Goal: Information Seeking & Learning: Learn about a topic

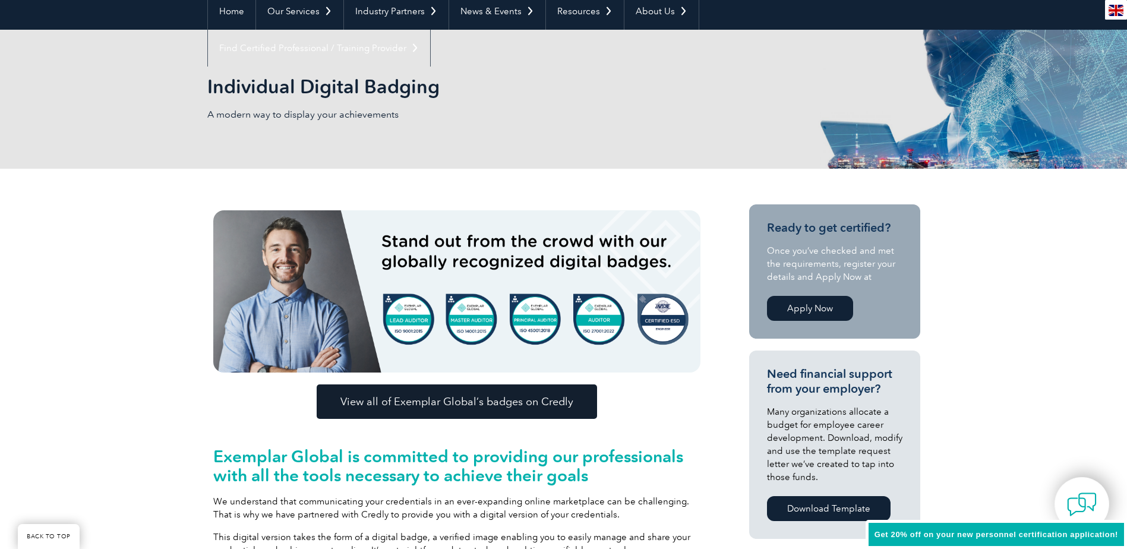
scroll to position [178, 0]
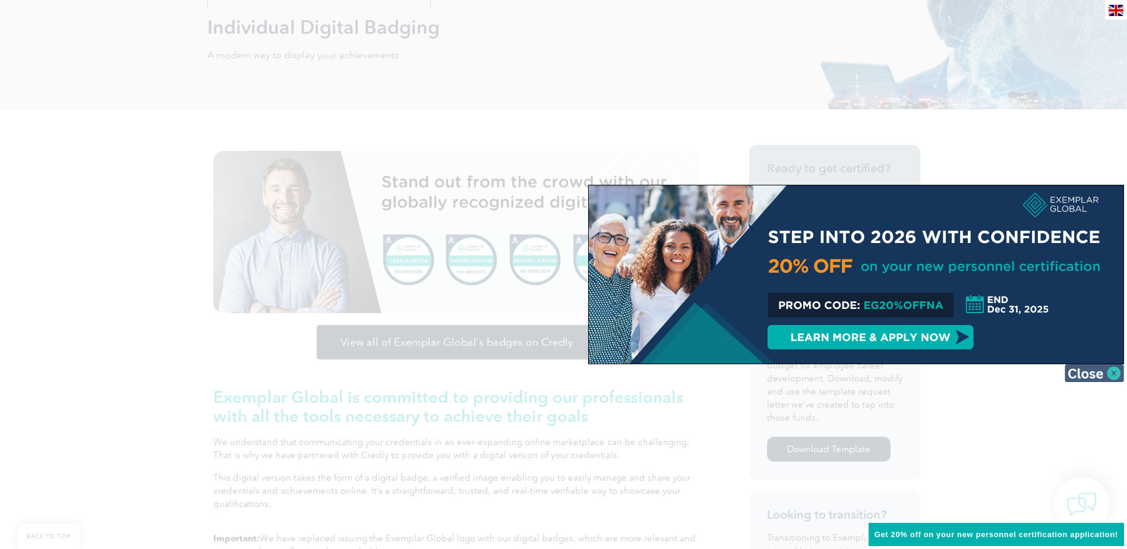
click at [1090, 376] on img at bounding box center [1094, 373] width 59 height 18
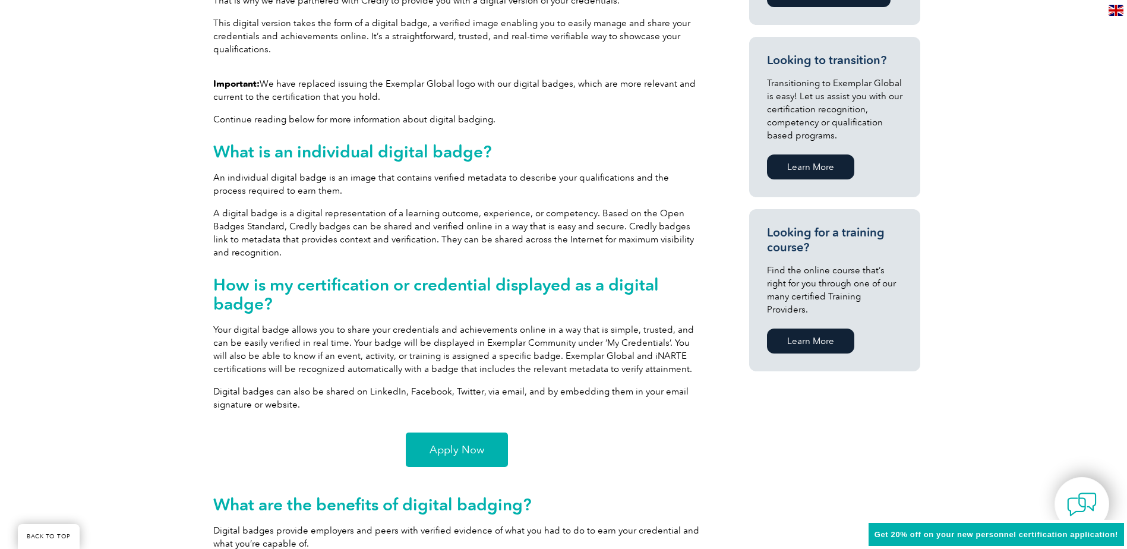
scroll to position [654, 0]
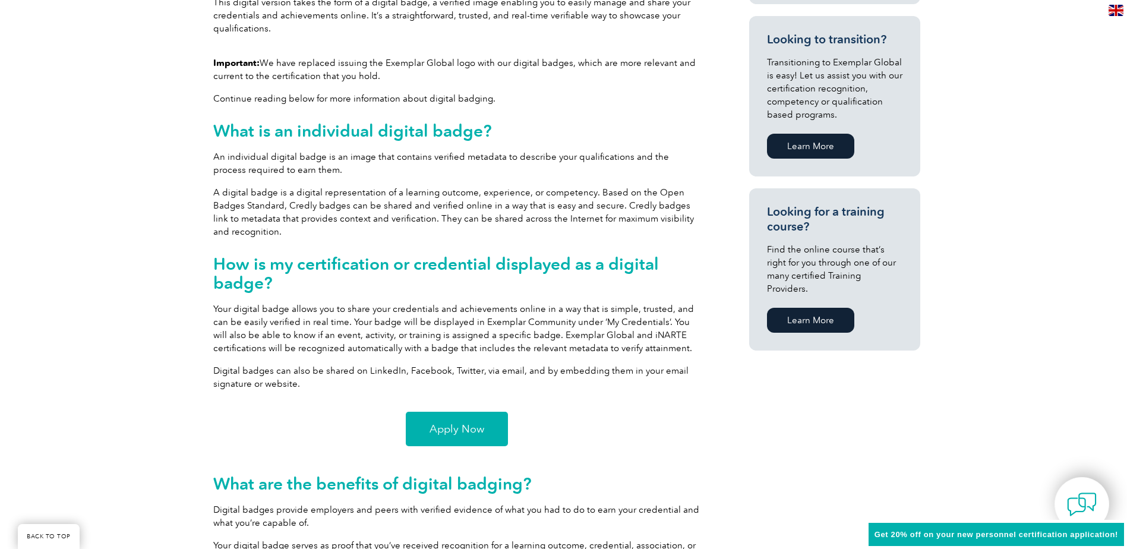
click at [800, 308] on link "Learn More" at bounding box center [810, 320] width 87 height 25
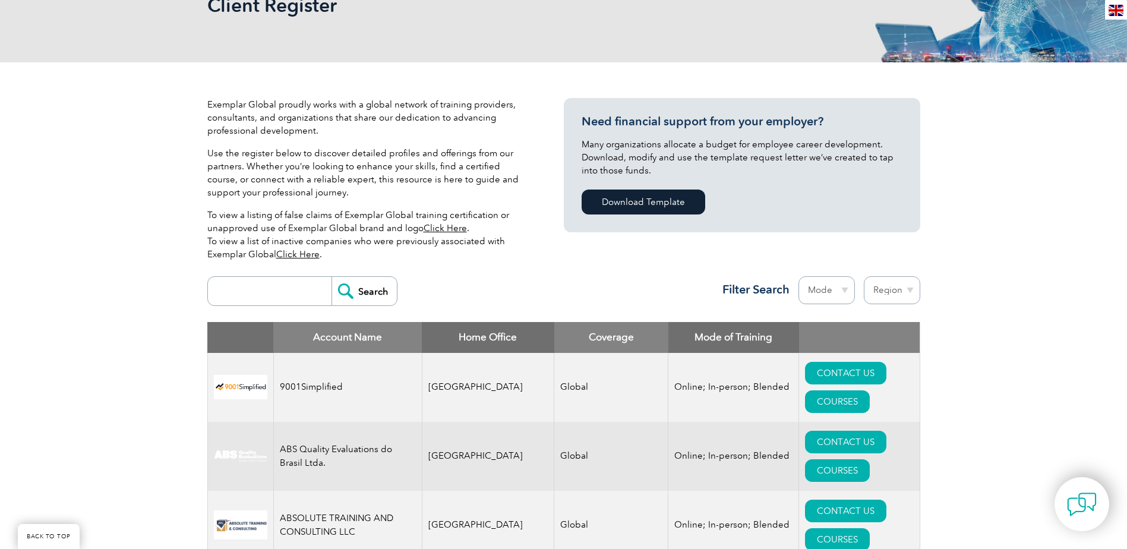
scroll to position [238, 0]
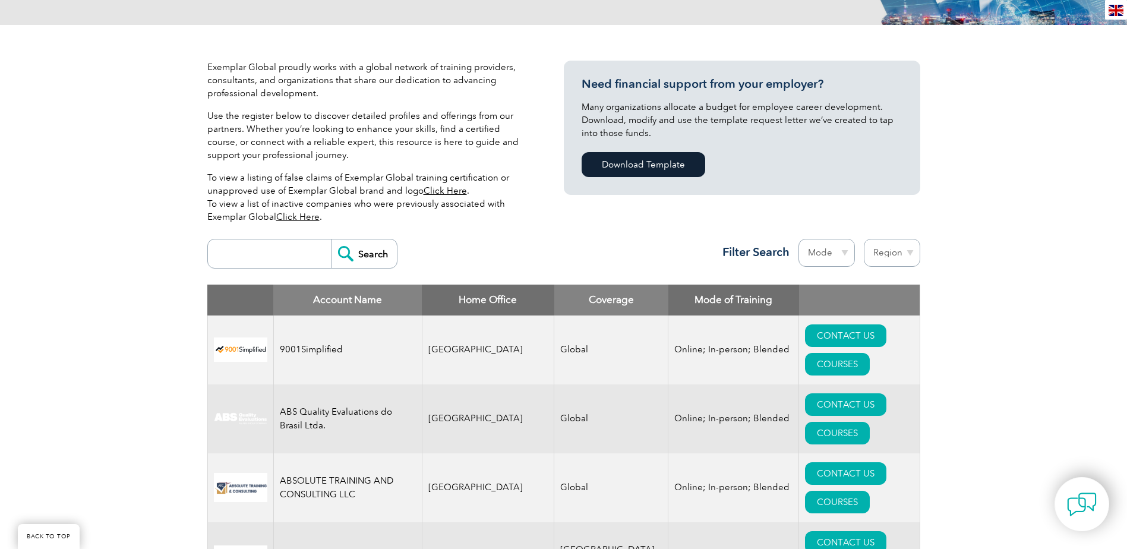
click at [223, 249] on input "search" at bounding box center [273, 253] width 118 height 29
click at [220, 254] on input "lead auditor" at bounding box center [273, 253] width 118 height 29
type input "ISO 9001 lead auditor"
click at [367, 256] on input "Search" at bounding box center [364, 253] width 65 height 29
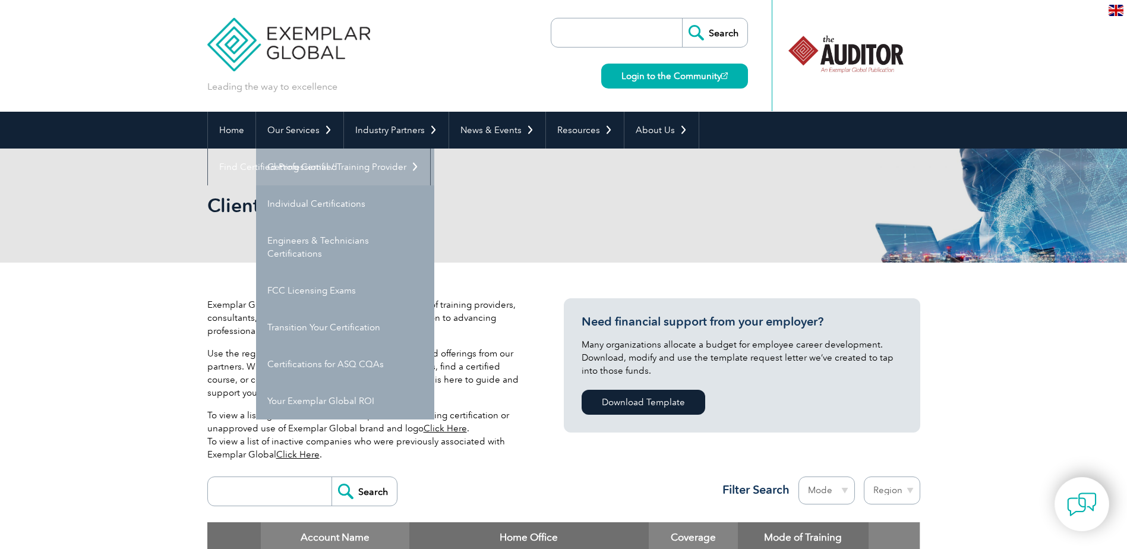
click at [292, 167] on link "Getting Certified" at bounding box center [345, 167] width 178 height 37
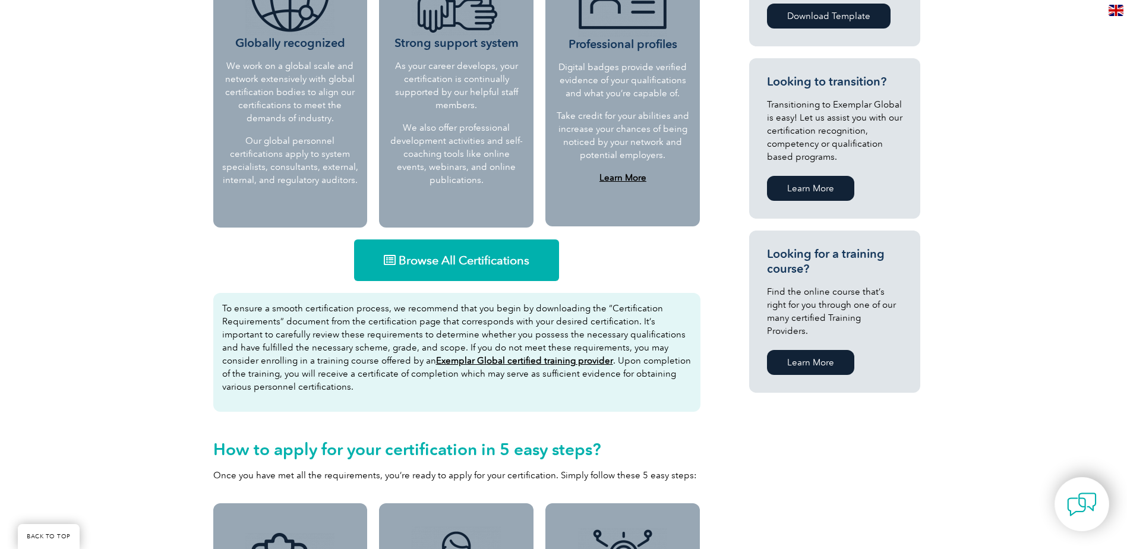
scroll to position [594, 0]
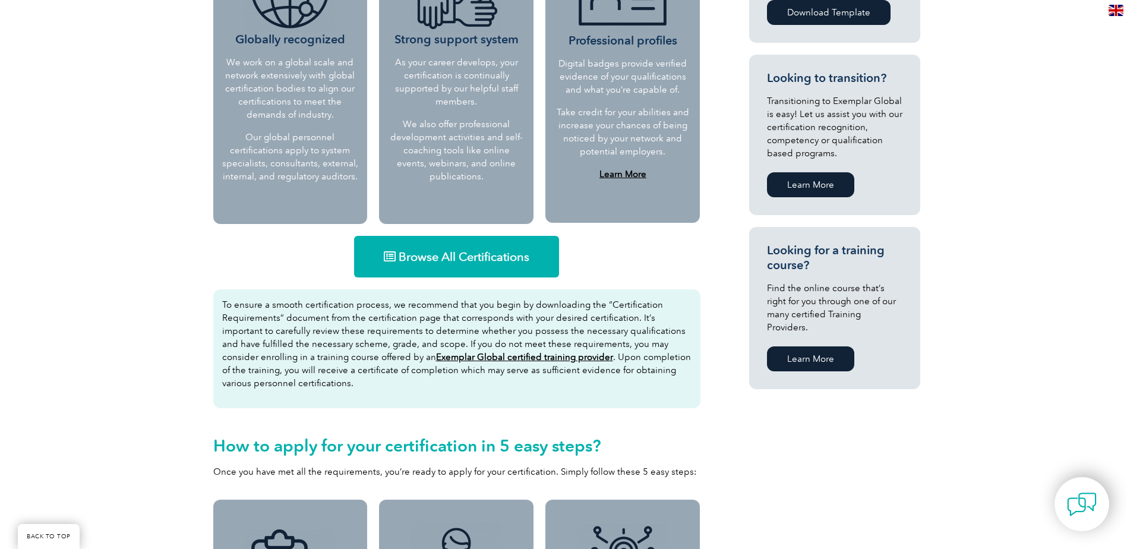
click at [810, 348] on link "Learn More" at bounding box center [810, 358] width 87 height 25
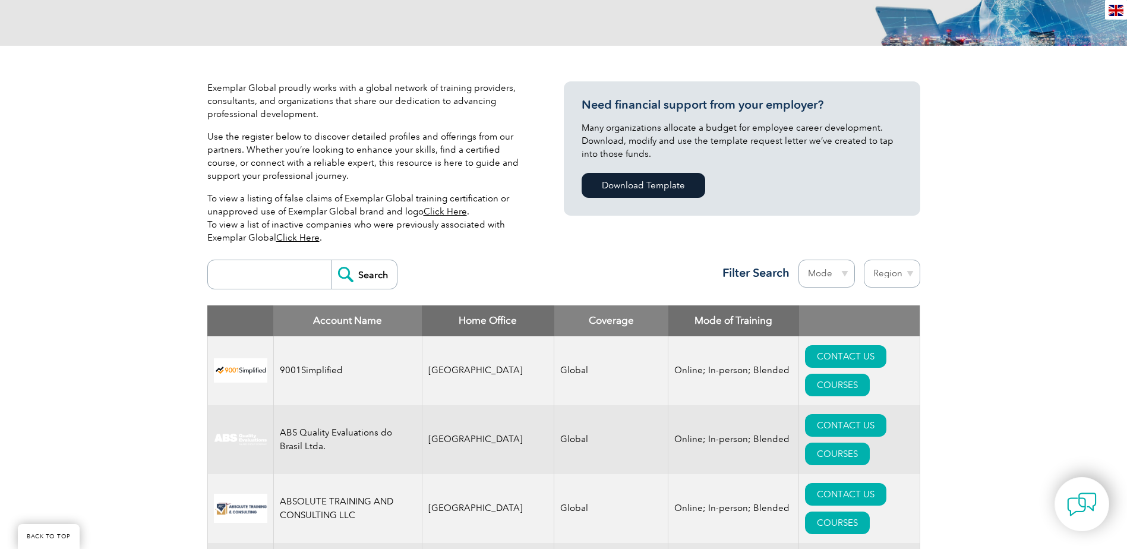
scroll to position [238, 0]
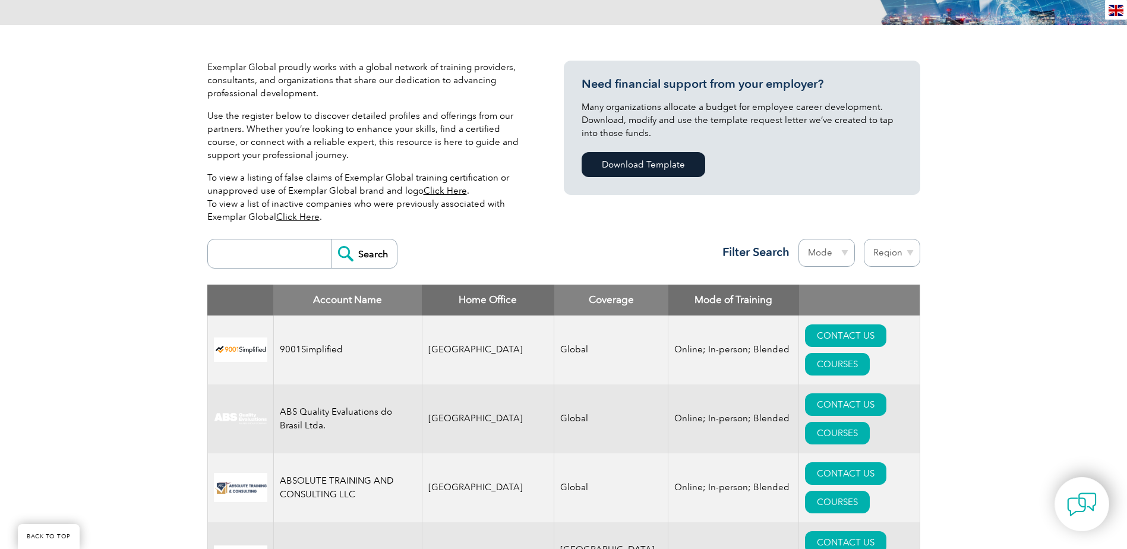
click at [249, 256] on input "search" at bounding box center [273, 253] width 118 height 29
type input "9001"
click at [360, 248] on input "Search" at bounding box center [364, 253] width 65 height 29
